Goal: Task Accomplishment & Management: Use online tool/utility

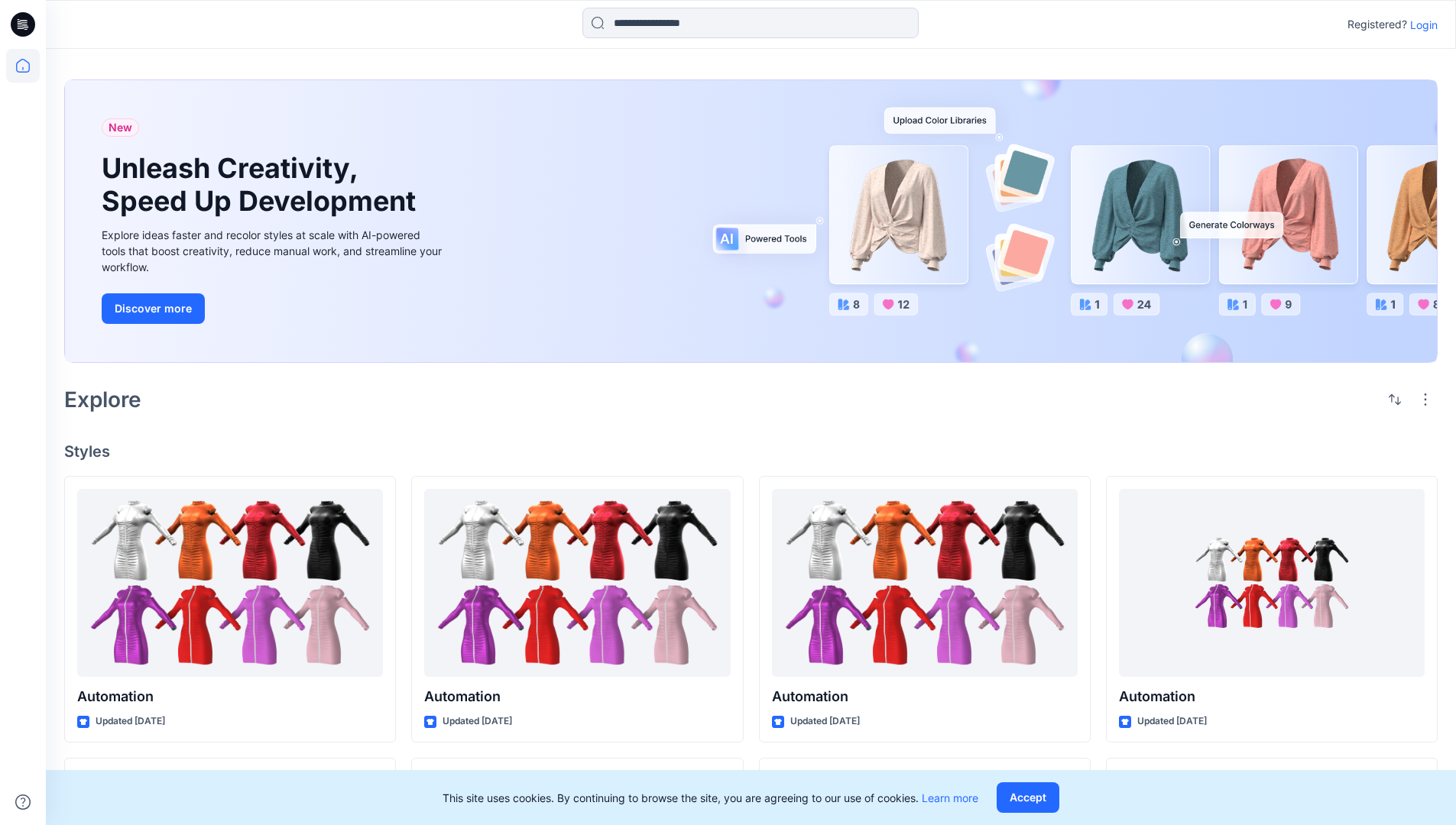
click at [1420, 24] on p "Login" at bounding box center [1424, 25] width 28 height 16
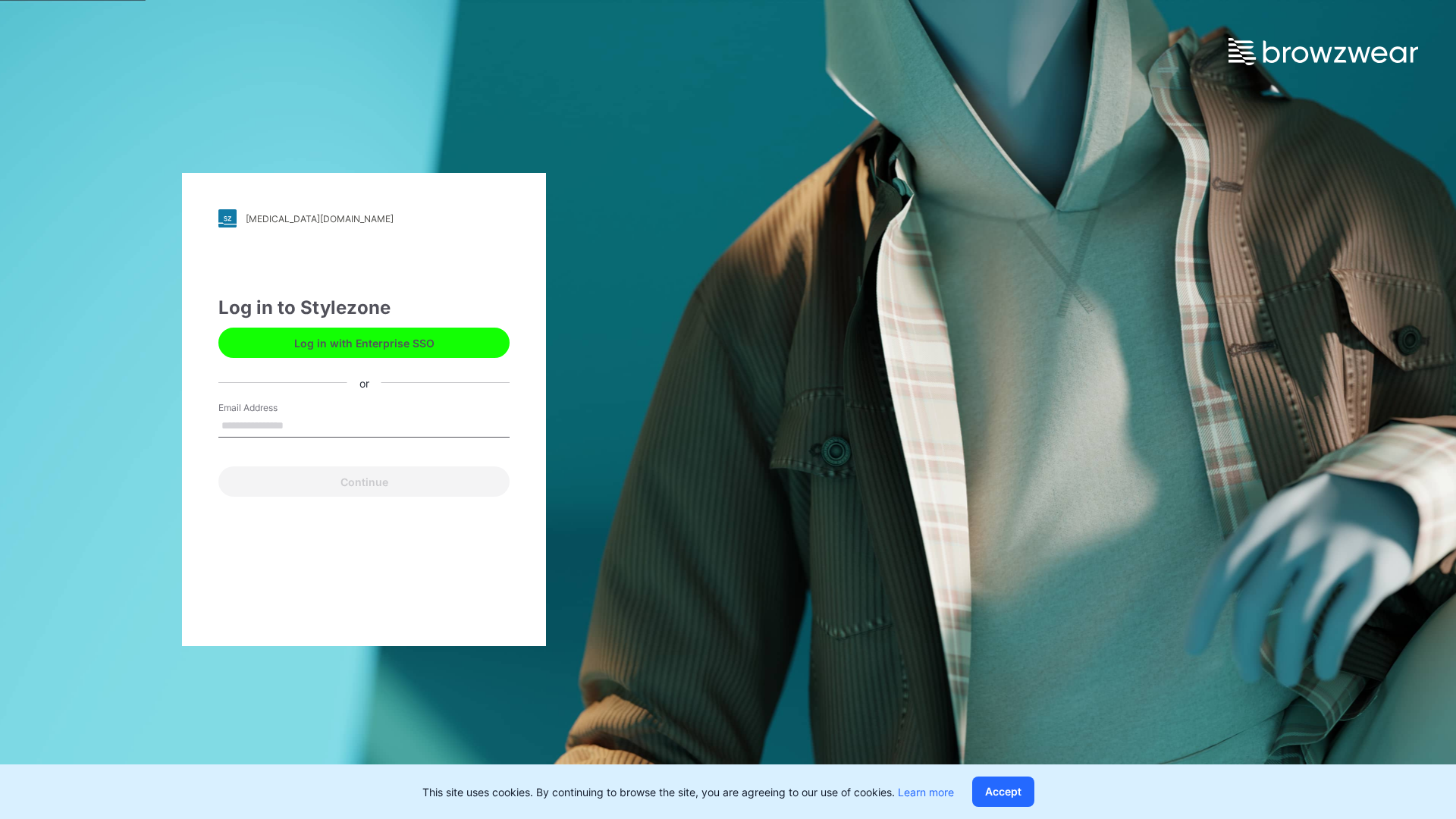
click at [299, 425] on input "Email Address" at bounding box center [364, 426] width 291 height 23
type input "**********"
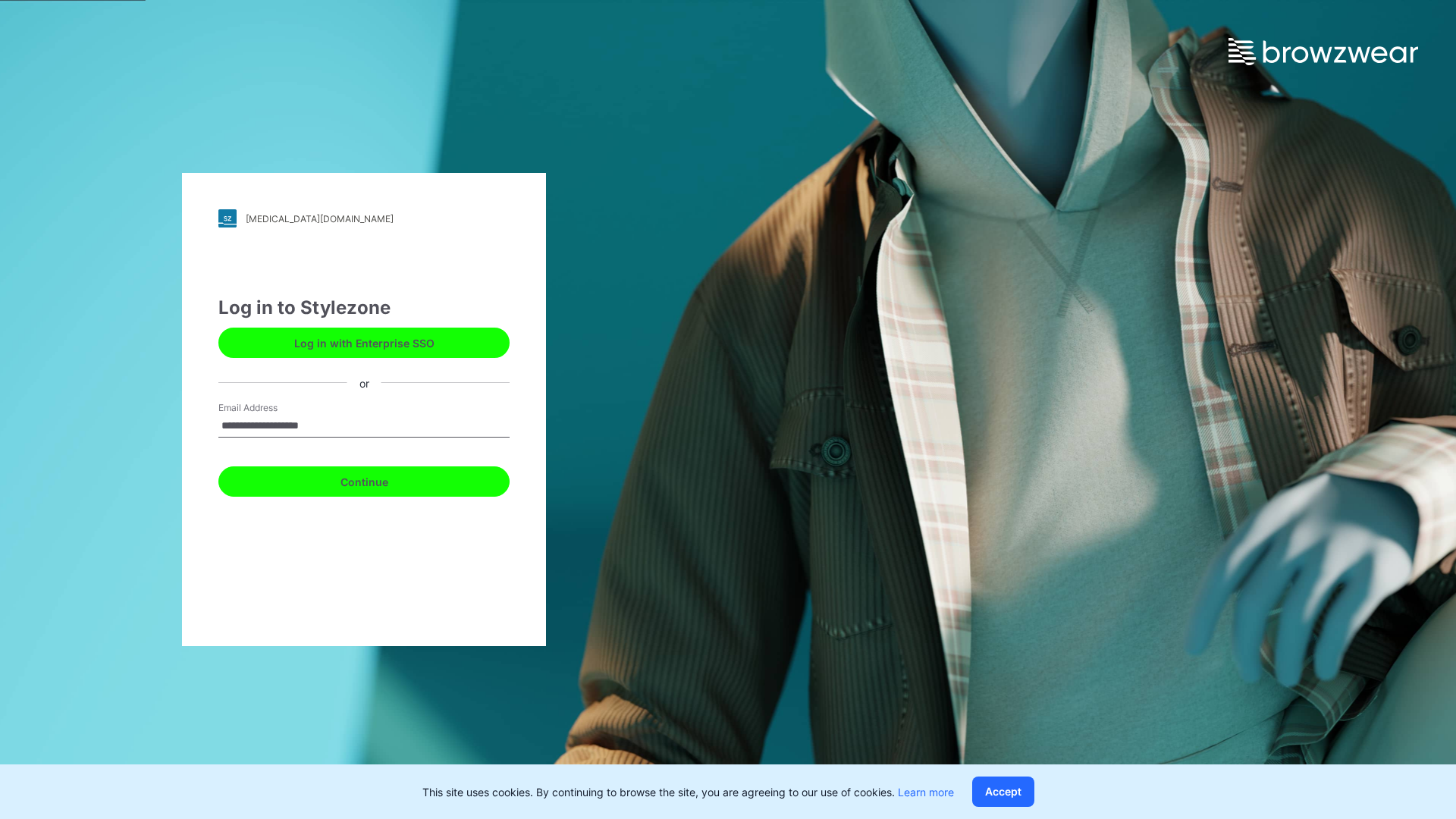
click at [380, 479] on button "Continue" at bounding box center [364, 482] width 291 height 31
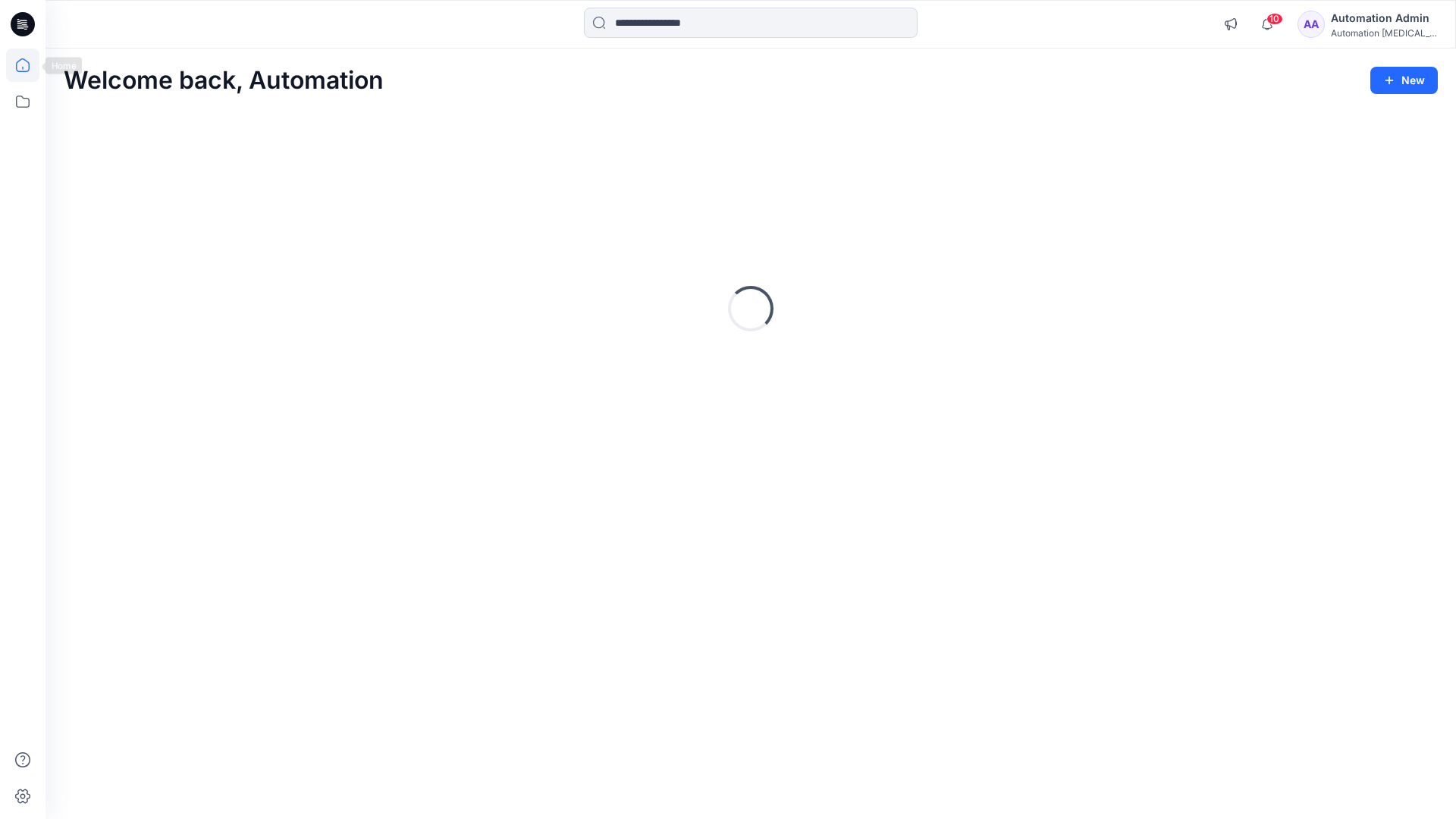
click at [29, 65] on icon at bounding box center [23, 65] width 14 height 14
click at [23, 106] on icon at bounding box center [23, 101] width 33 height 33
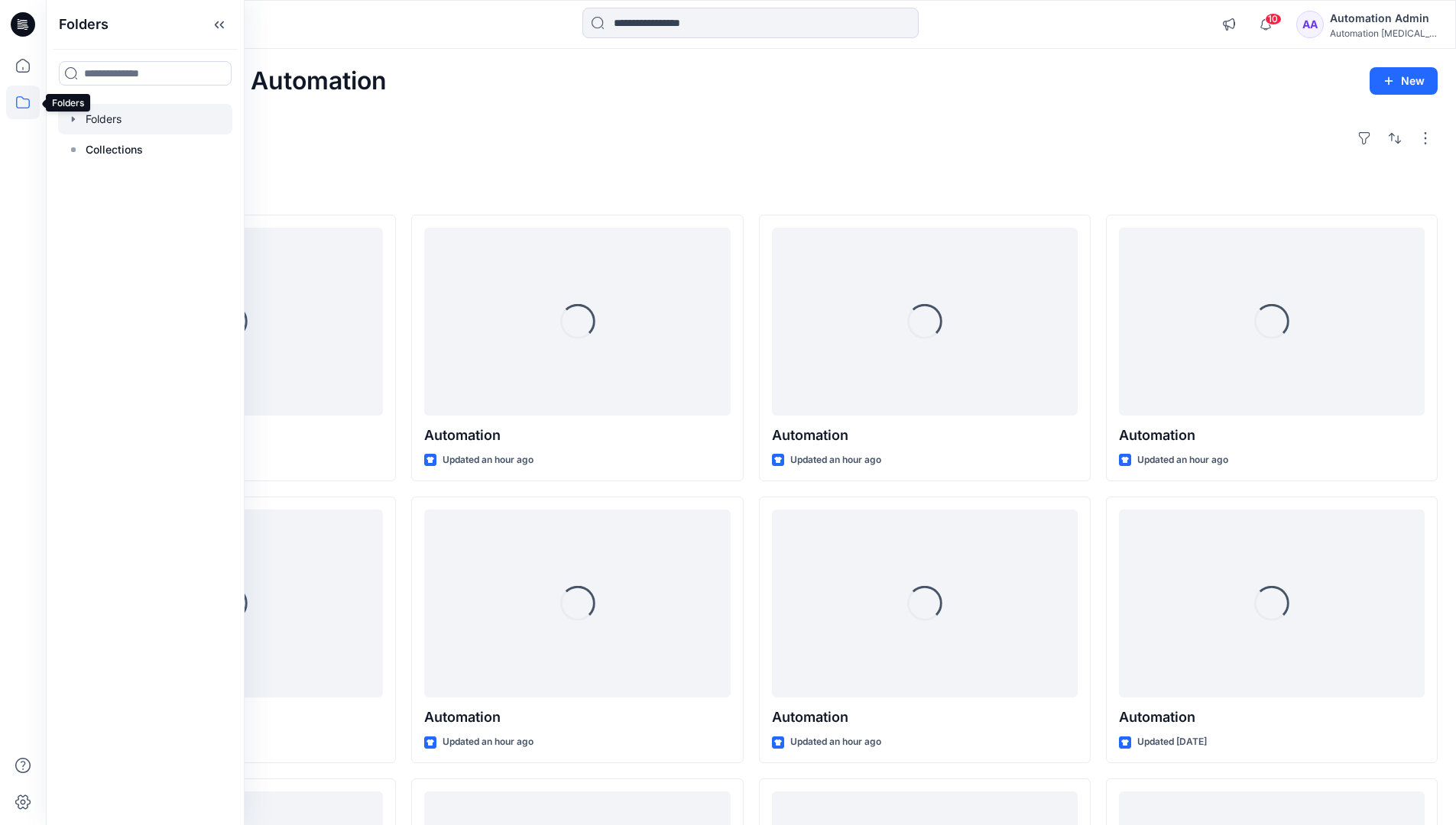
click at [141, 118] on div at bounding box center [145, 119] width 174 height 31
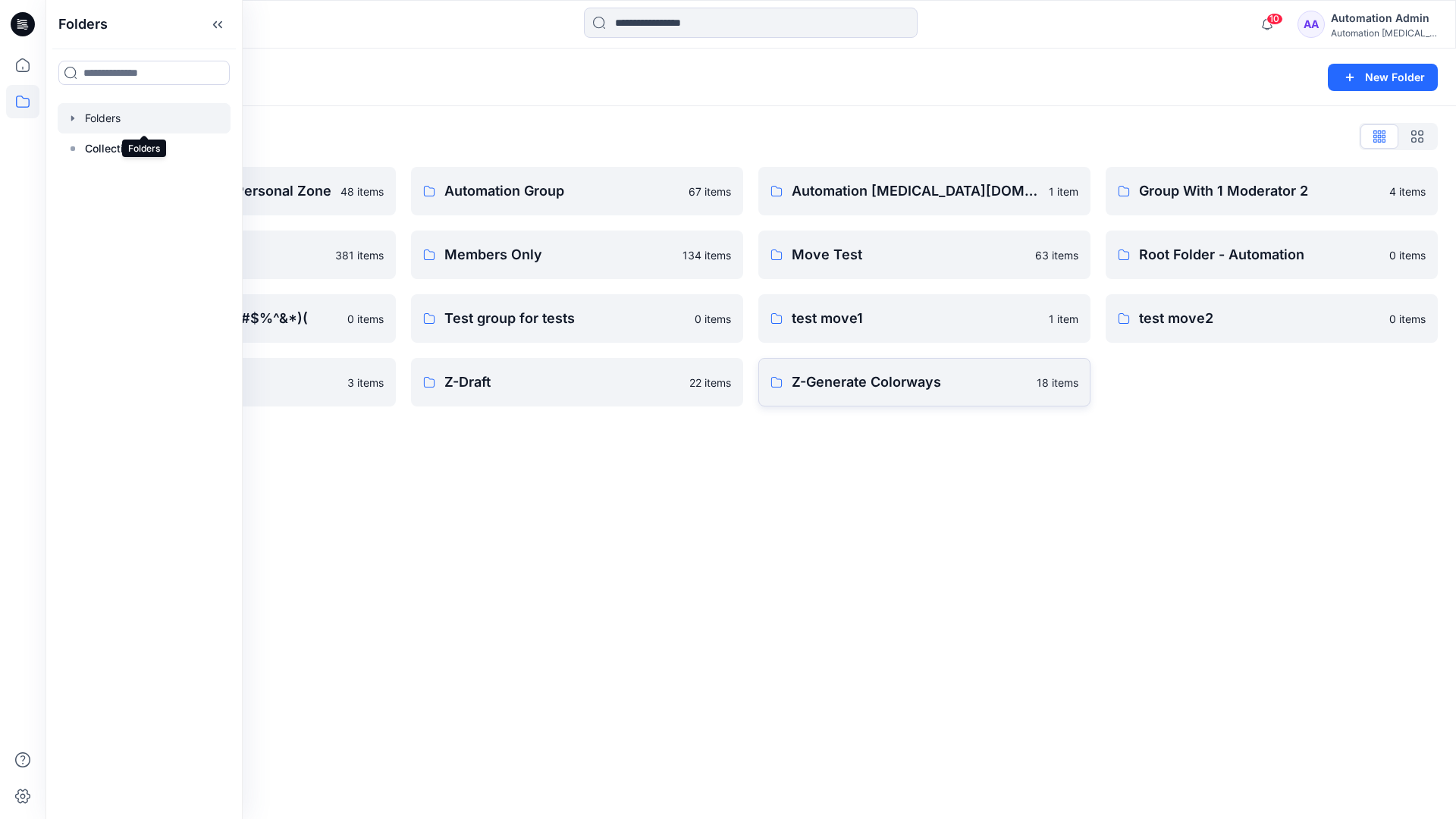
click at [956, 381] on p "Z-Generate Colorways" at bounding box center [909, 382] width 236 height 21
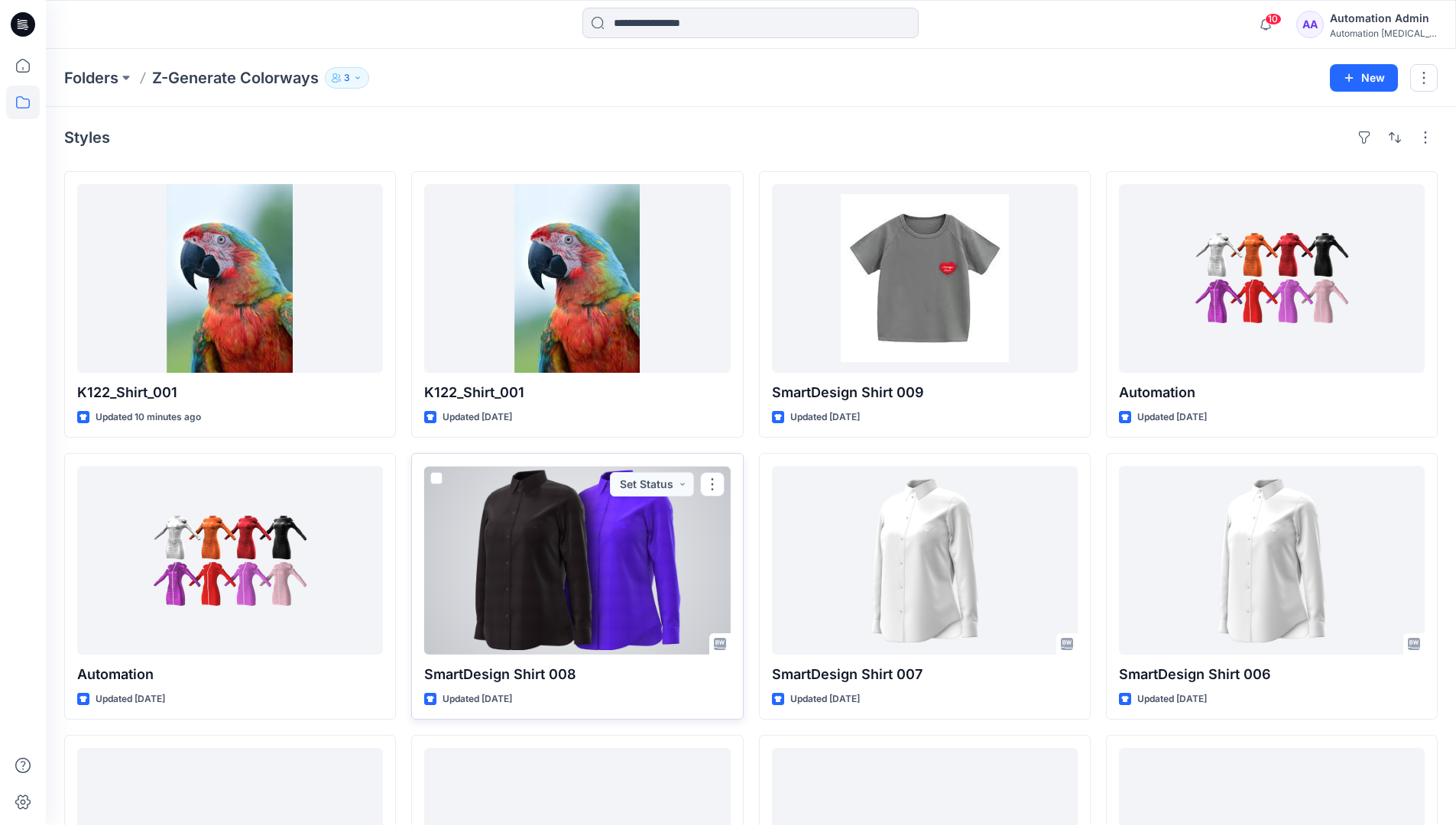
click at [442, 475] on span at bounding box center [436, 478] width 12 height 12
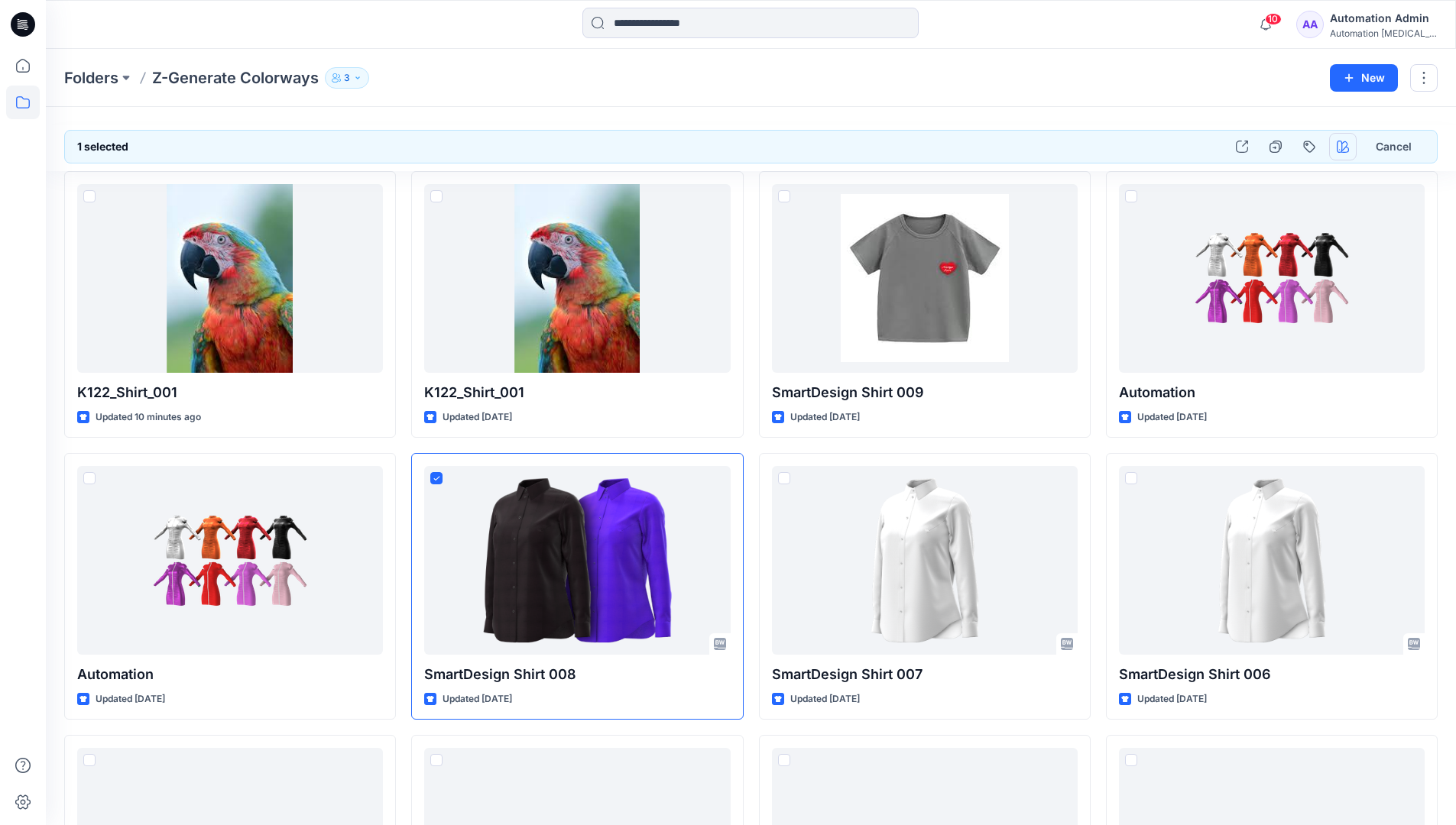
click at [1343, 147] on icon "button" at bounding box center [1343, 146] width 12 height 12
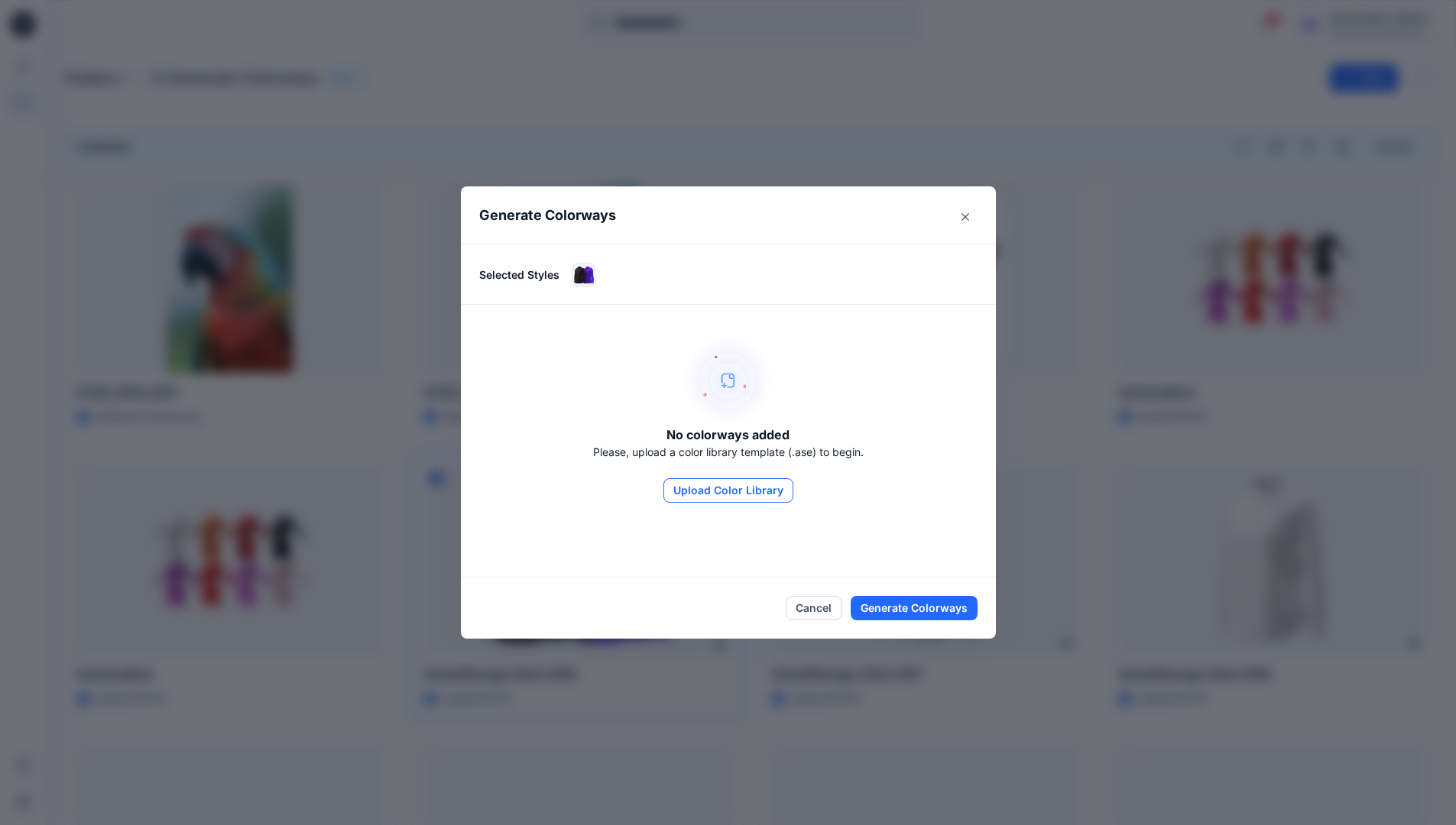
click at [752, 491] on button "Upload Color Library" at bounding box center [728, 490] width 130 height 24
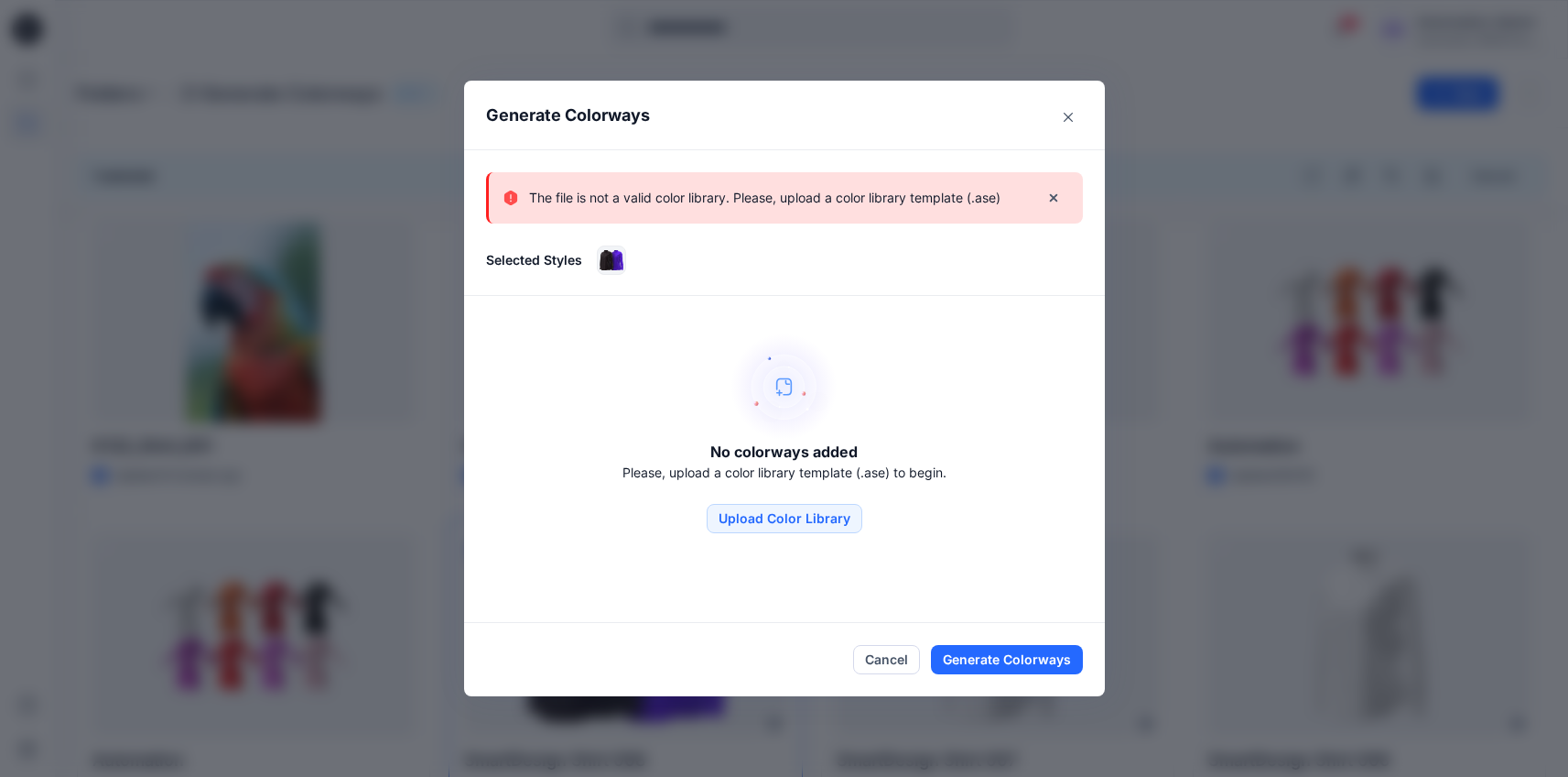
click at [907, 207] on p "The file is not a valid color library. Please, upload a color library template …" at bounding box center [765, 197] width 472 height 22
click at [1073, 113] on icon "Close" at bounding box center [1068, 117] width 9 height 9
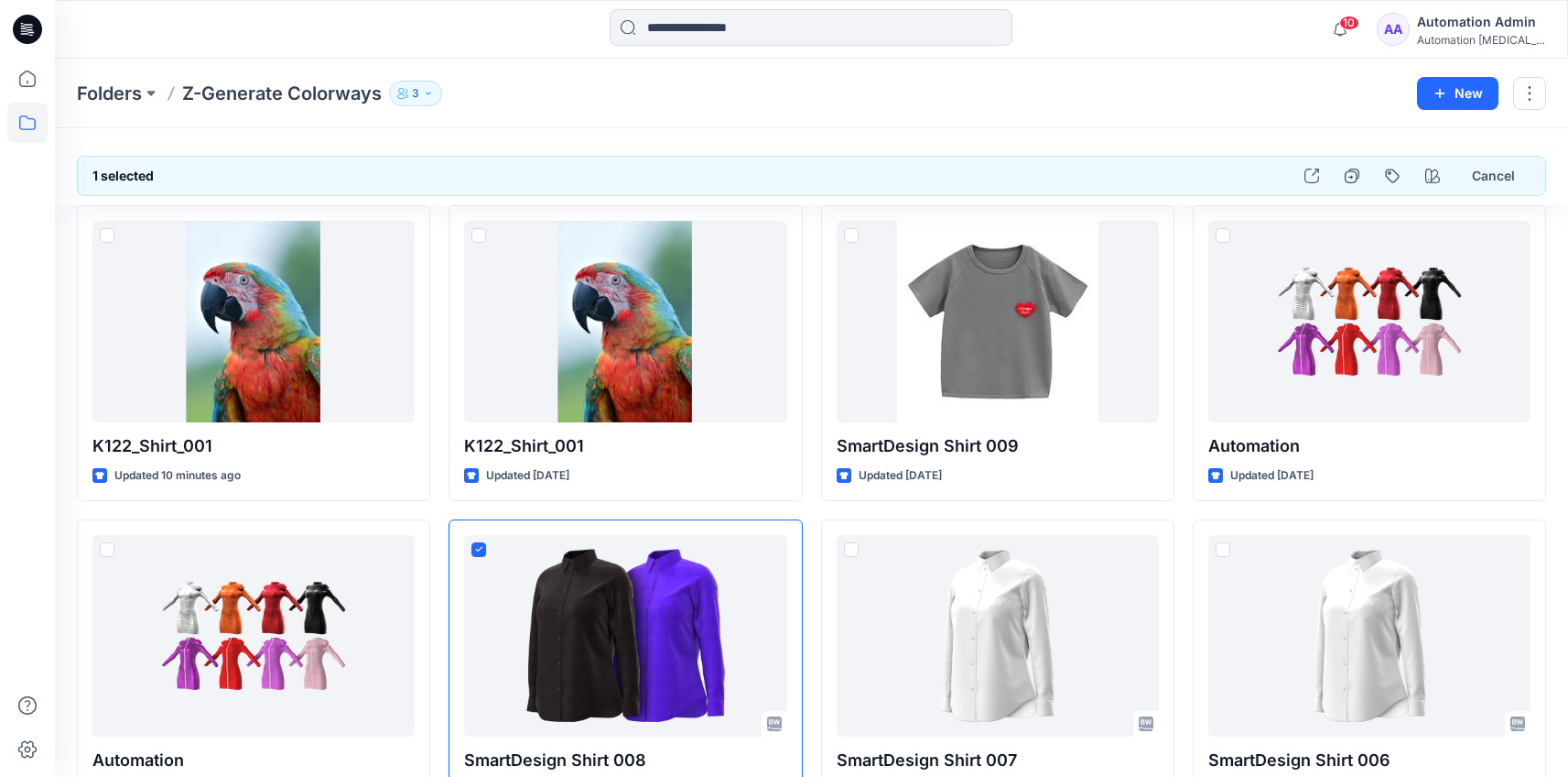
click at [1463, 33] on div "Automation [MEDICAL_DATA]..." at bounding box center [1482, 40] width 128 height 14
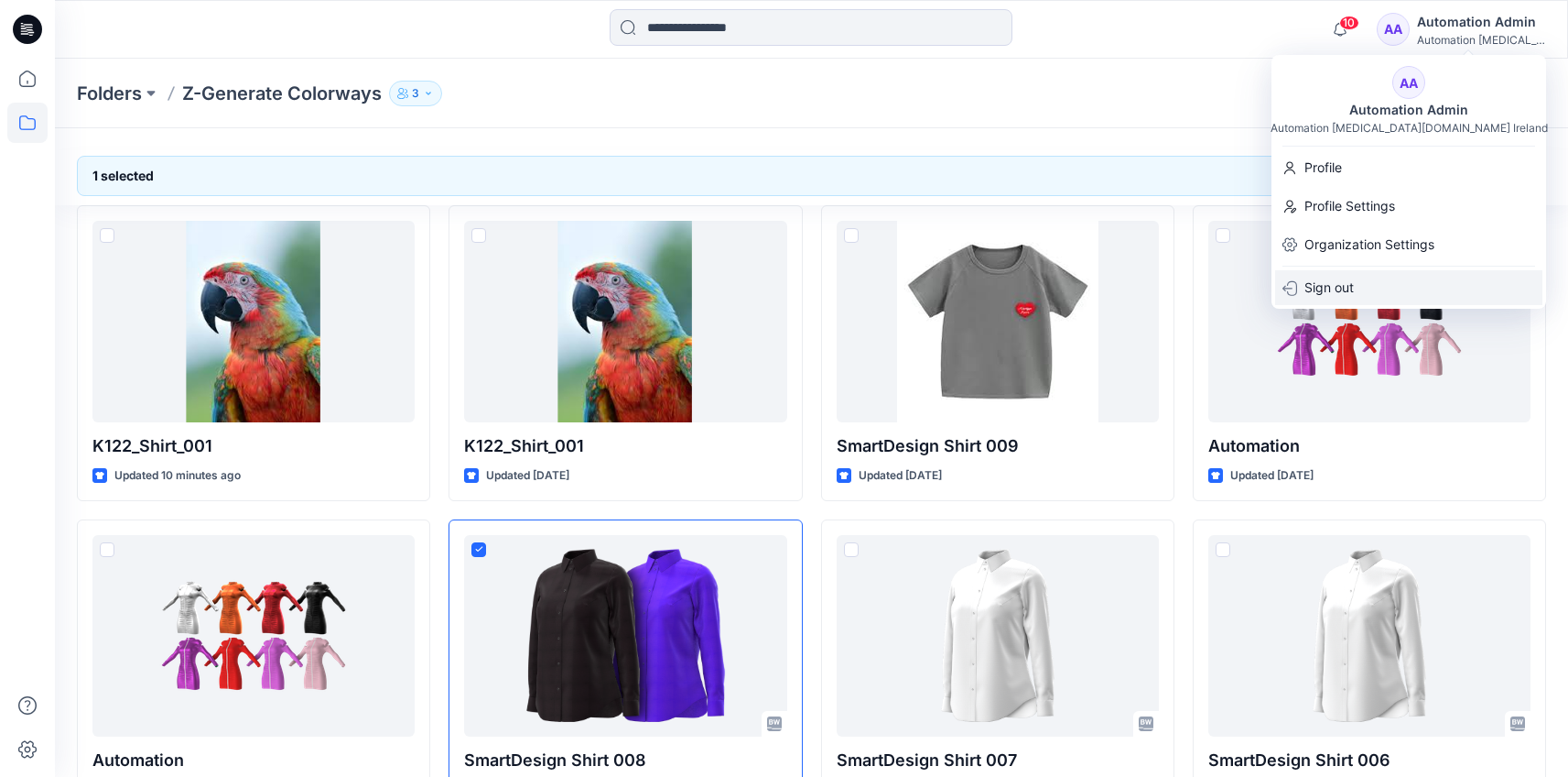
click at [1394, 288] on div "Sign out" at bounding box center [1408, 287] width 267 height 35
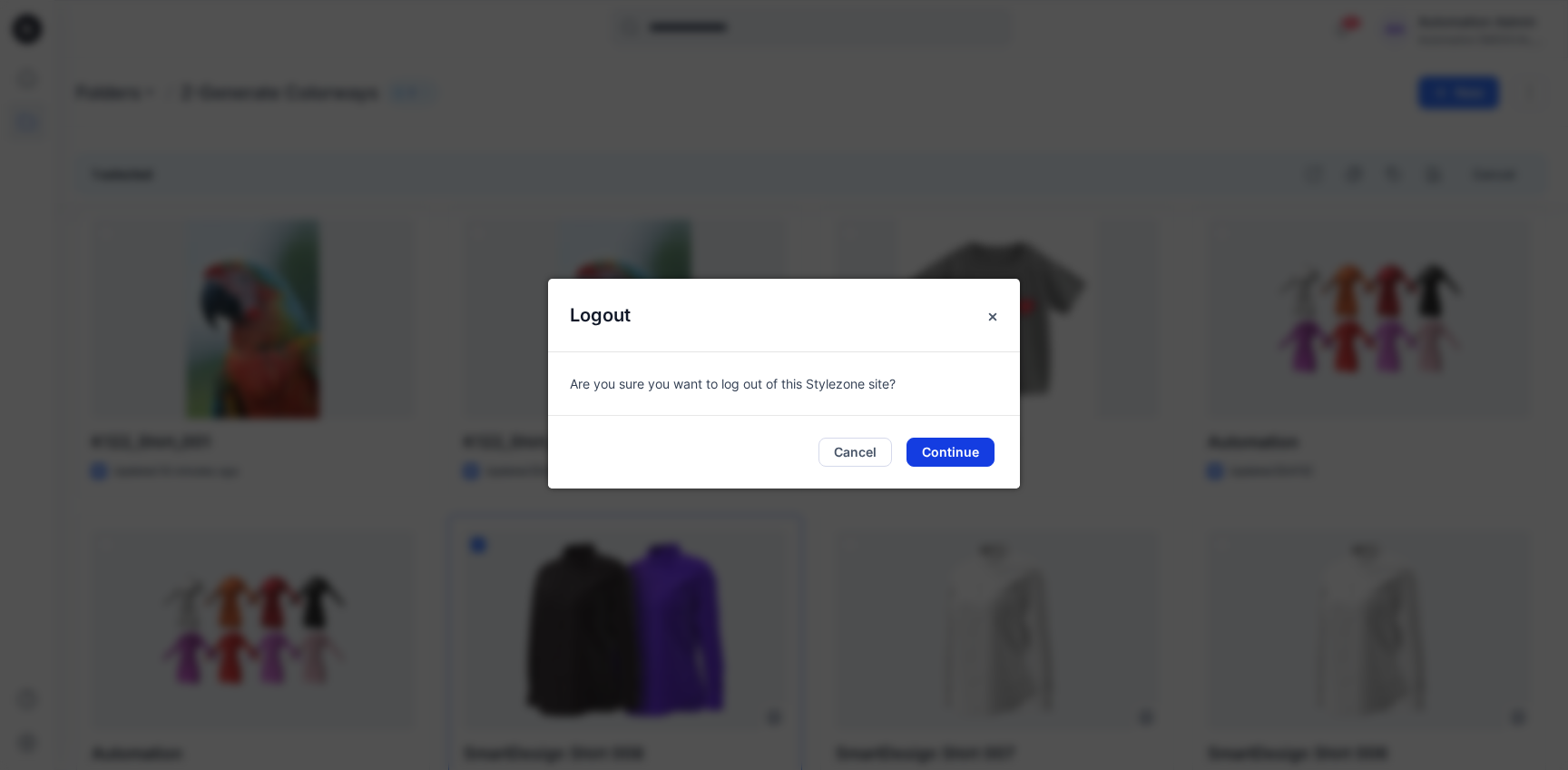
click at [978, 450] on button "Continue" at bounding box center [950, 451] width 88 height 29
